Goal: Information Seeking & Learning: Find specific fact

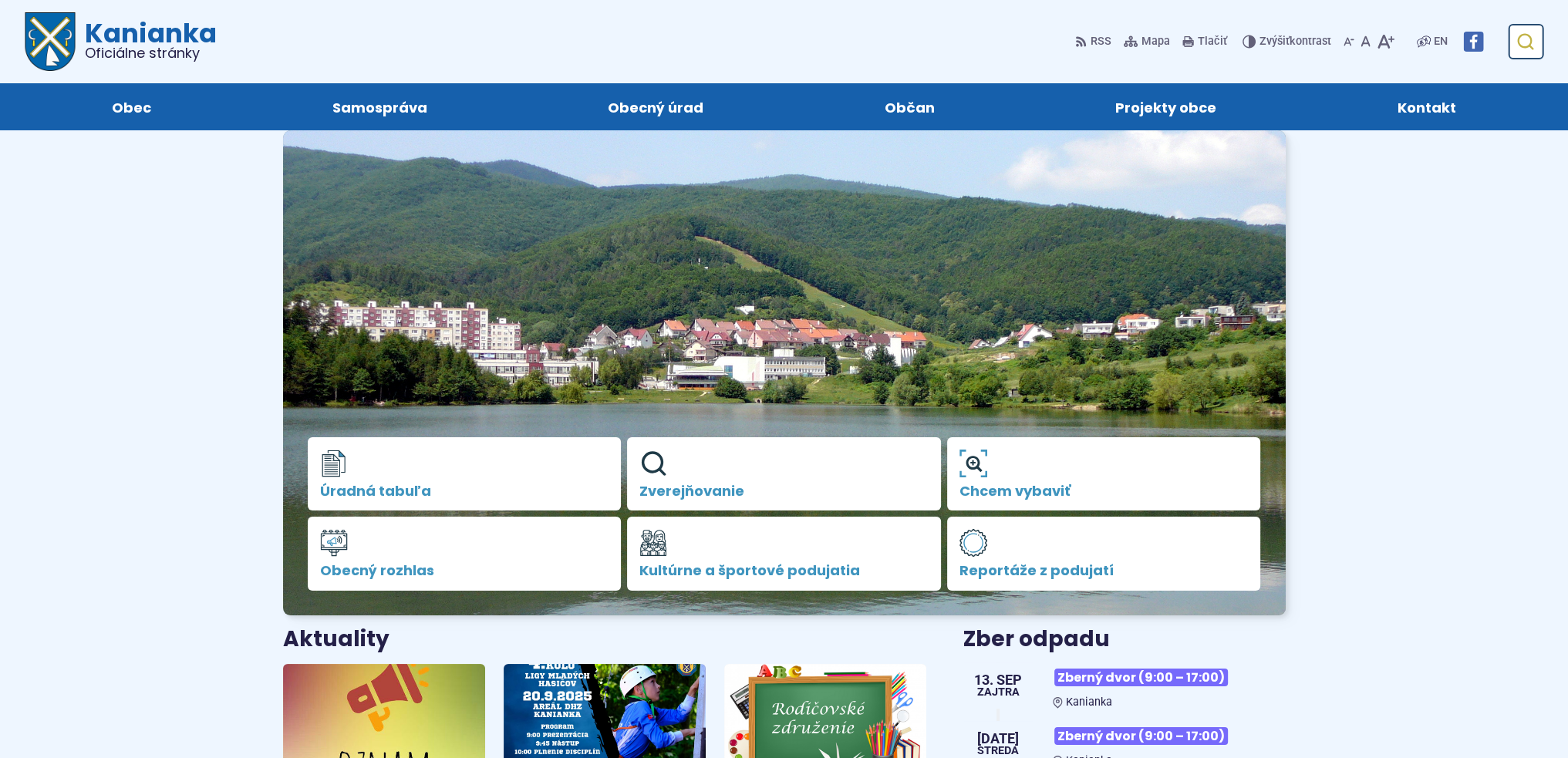
click at [1533, 46] on use "submit" at bounding box center [1524, 41] width 16 height 16
click at [1480, 42] on input "Hľadať:" at bounding box center [1452, 41] width 182 height 35
type input "********"
click at [1511, 28] on button "Odoslať vyhľadávací formulár" at bounding box center [1524, 41] width 28 height 28
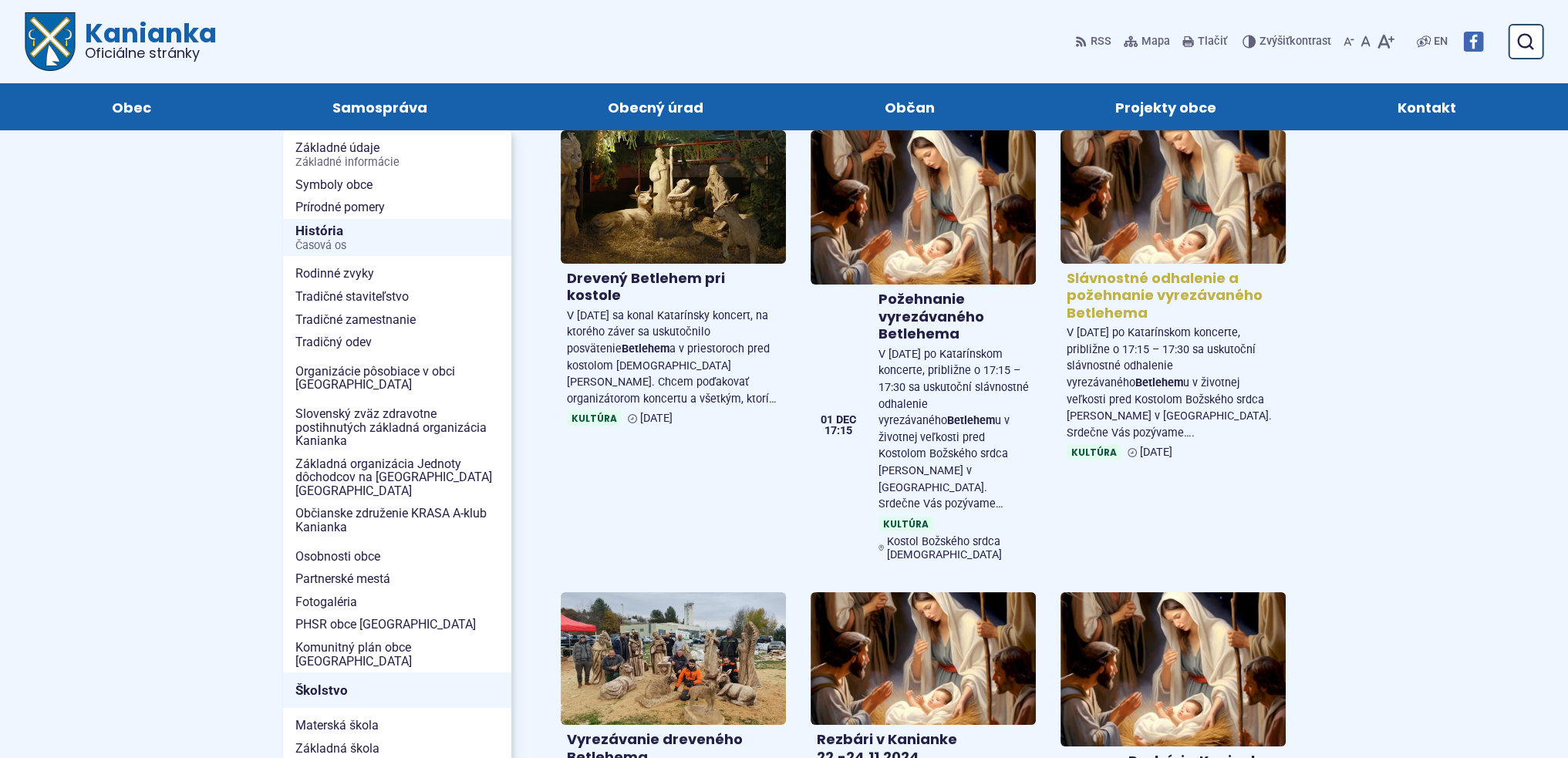
click at [1130, 176] on img at bounding box center [1173, 196] width 259 height 153
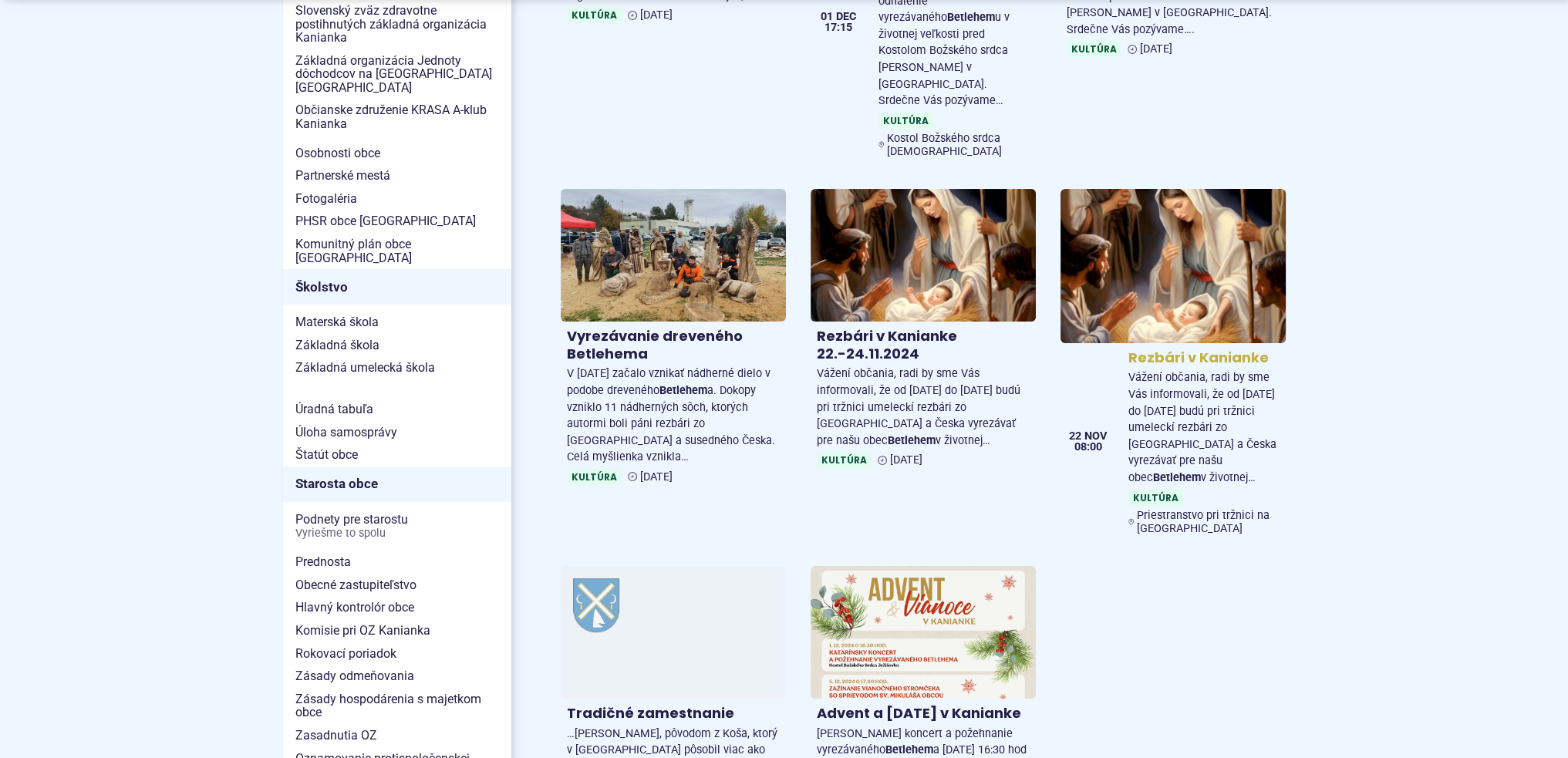
scroll to position [617, 0]
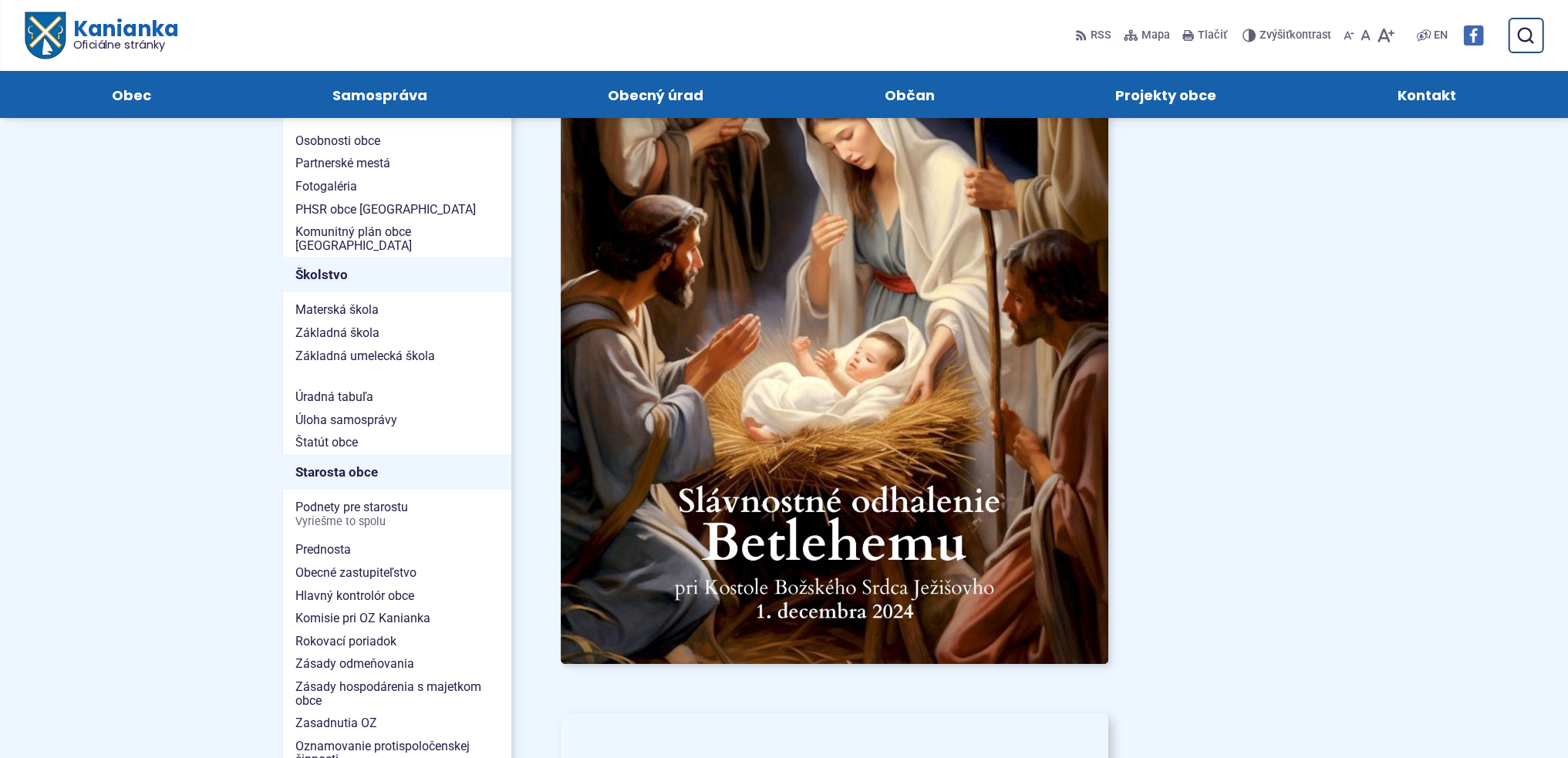
scroll to position [463, 0]
